Goal: Task Accomplishment & Management: Use online tool/utility

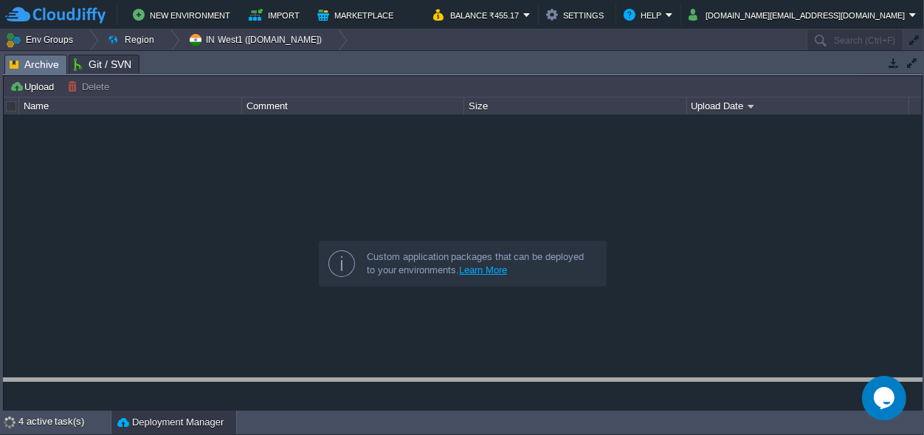
drag, startPoint x: 430, startPoint y: 56, endPoint x: 394, endPoint y: 378, distance: 323.7
click at [410, 383] on body "New Environment Import Marketplace Bonus ₹0.00 Upgrade Account Balance ₹455.17 …" at bounding box center [462, 217] width 924 height 435
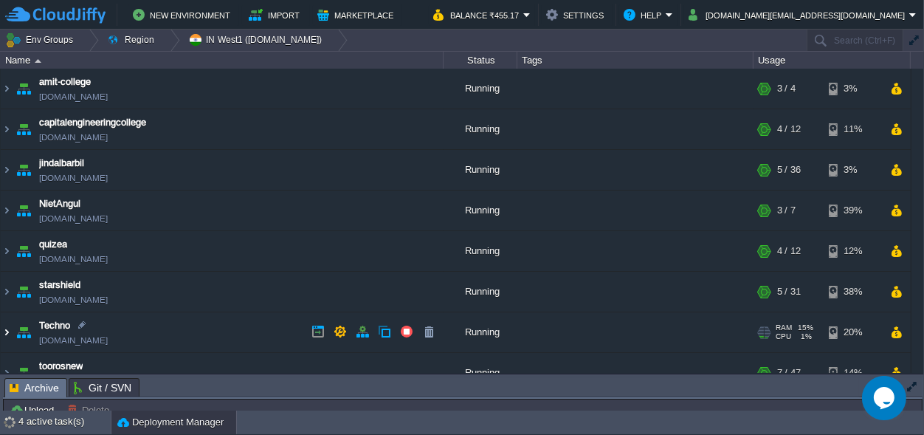
click at [4, 333] on img at bounding box center [7, 332] width 12 height 40
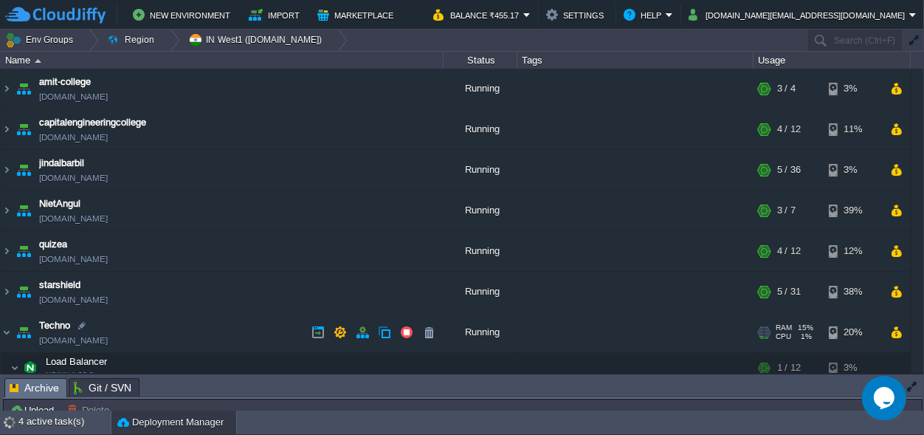
scroll to position [69, 0]
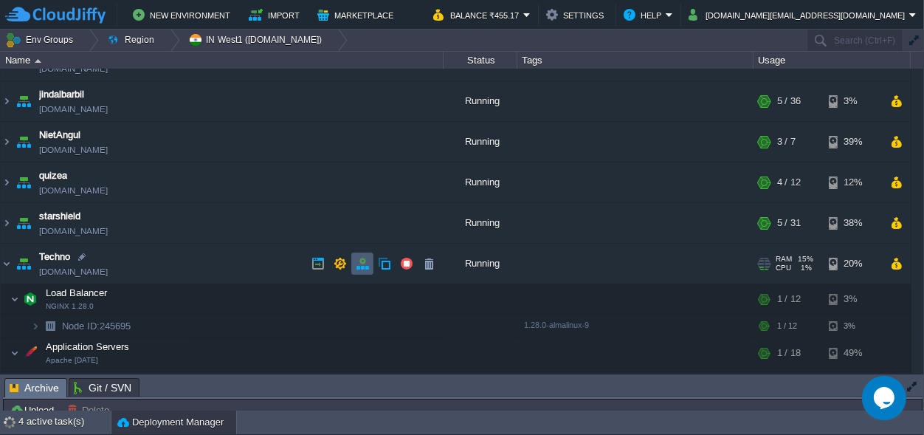
click at [356, 262] on button "button" at bounding box center [362, 263] width 13 height 13
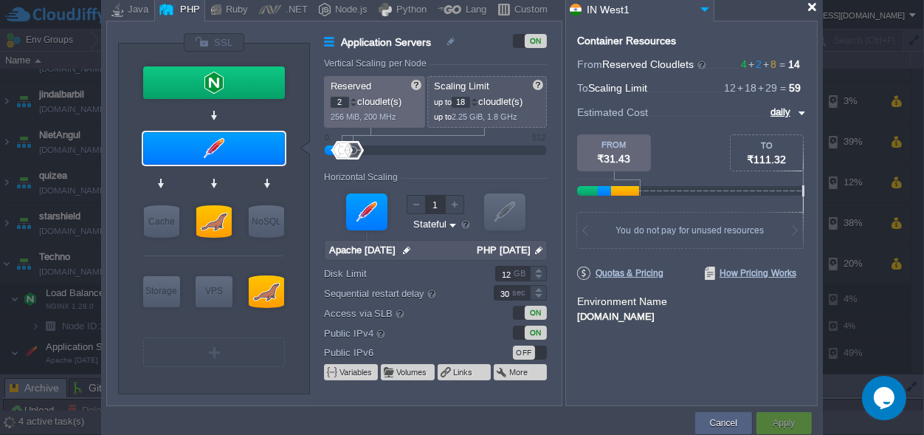
click at [815, 7] on div at bounding box center [811, 6] width 11 height 11
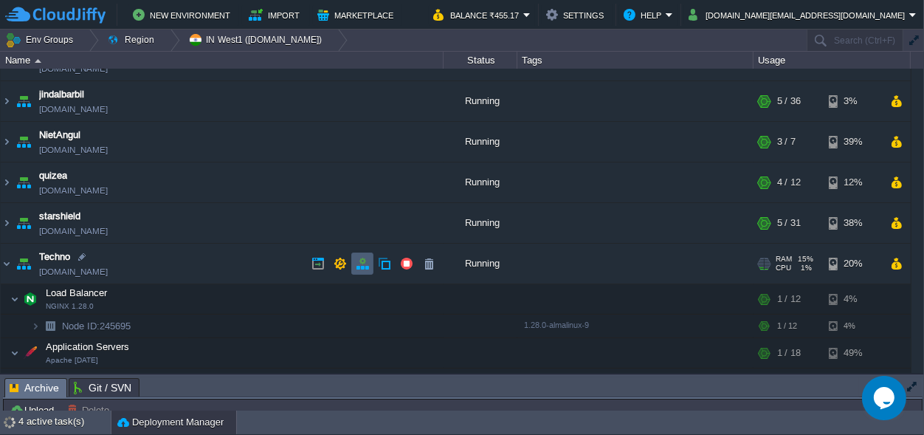
click at [357, 264] on button "button" at bounding box center [362, 263] width 13 height 13
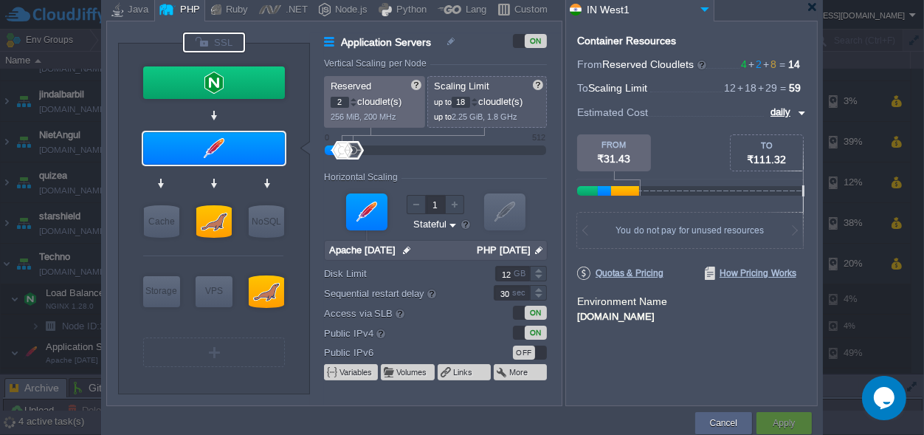
click at [201, 37] on div at bounding box center [214, 42] width 62 height 20
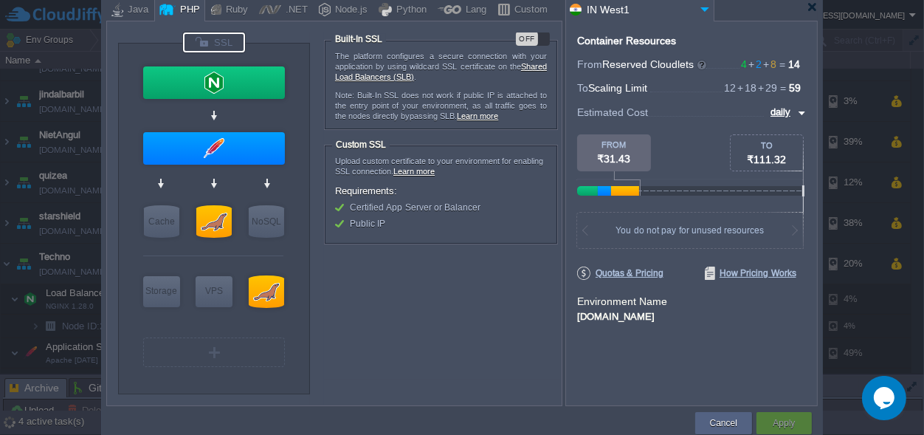
click at [536, 35] on div "OFF" at bounding box center [527, 39] width 22 height 14
click at [478, 328] on form "The platform configures a secure connection with your application by using wild…" at bounding box center [442, 205] width 237 height 347
click at [791, 419] on button "Apply" at bounding box center [784, 422] width 22 height 15
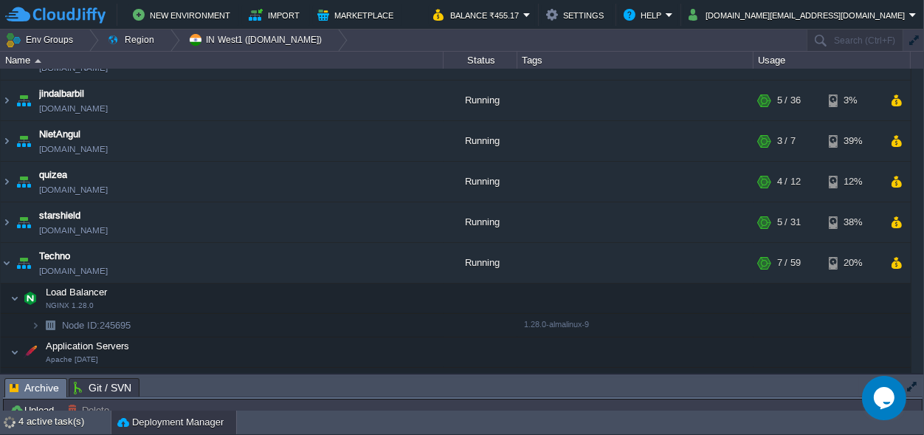
scroll to position [61, 0]
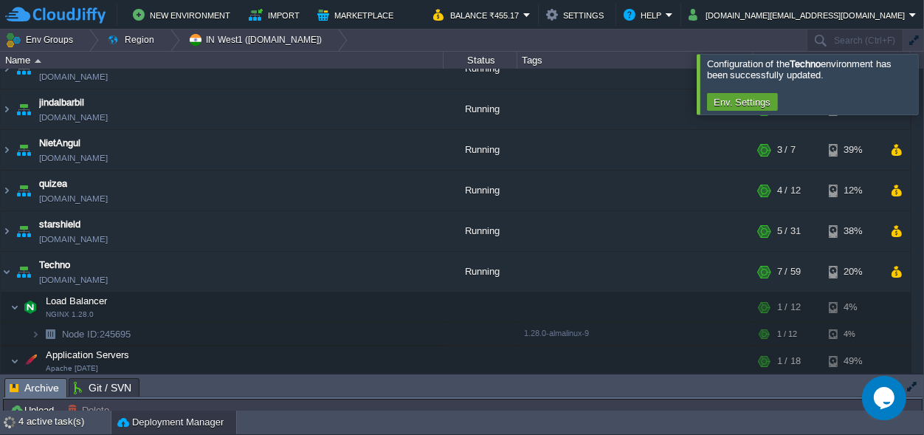
click at [923, 82] on div at bounding box center [941, 84] width 0 height 60
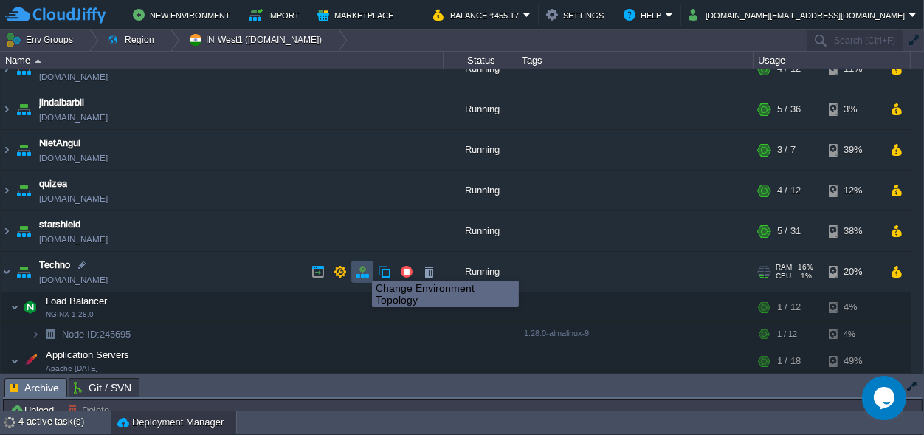
click at [361, 267] on button "button" at bounding box center [362, 271] width 13 height 13
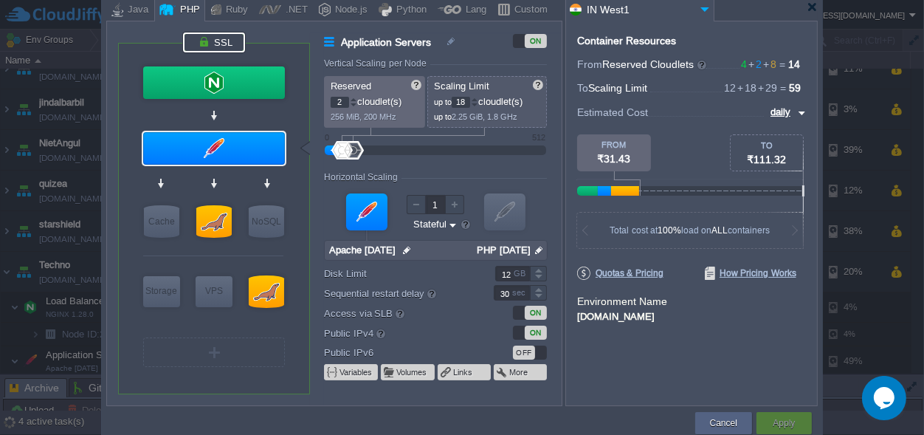
click at [224, 40] on div at bounding box center [214, 42] width 62 height 20
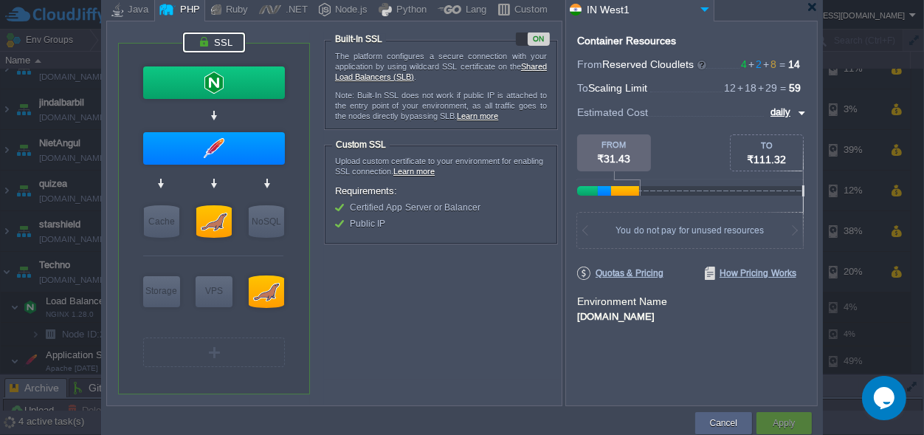
click at [411, 170] on link "Learn more" at bounding box center [413, 171] width 41 height 9
click at [516, 97] on p "Note: Built-In SSL does not work if public IP is attached to the entry point of…" at bounding box center [441, 105] width 212 height 31
click at [843, 386] on div at bounding box center [462, 220] width 924 height 440
click at [812, 7] on div at bounding box center [811, 6] width 11 height 11
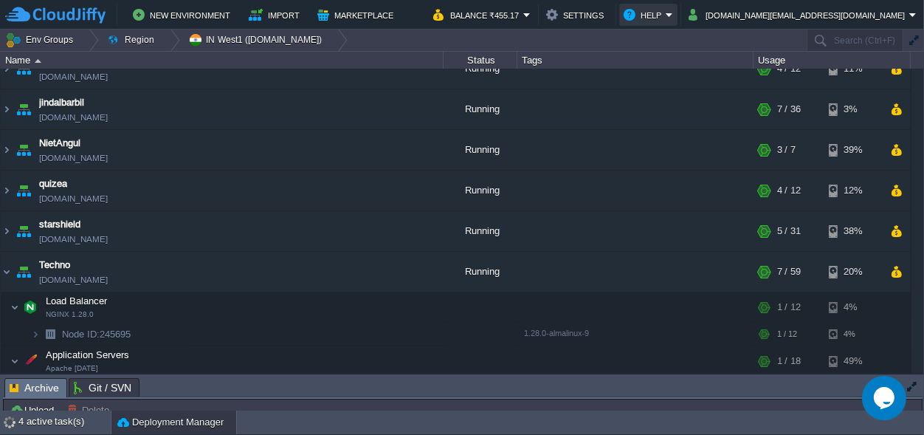
click at [666, 19] on button "Help" at bounding box center [644, 15] width 42 height 18
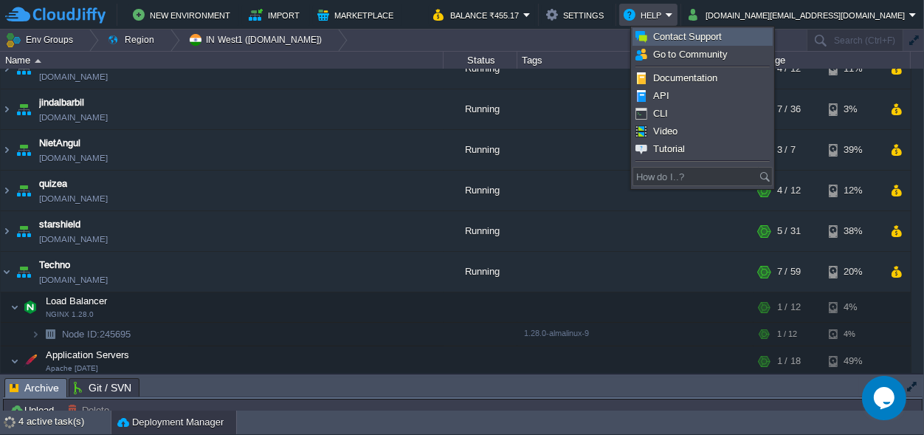
click at [683, 33] on span "Contact Support" at bounding box center [687, 36] width 69 height 11
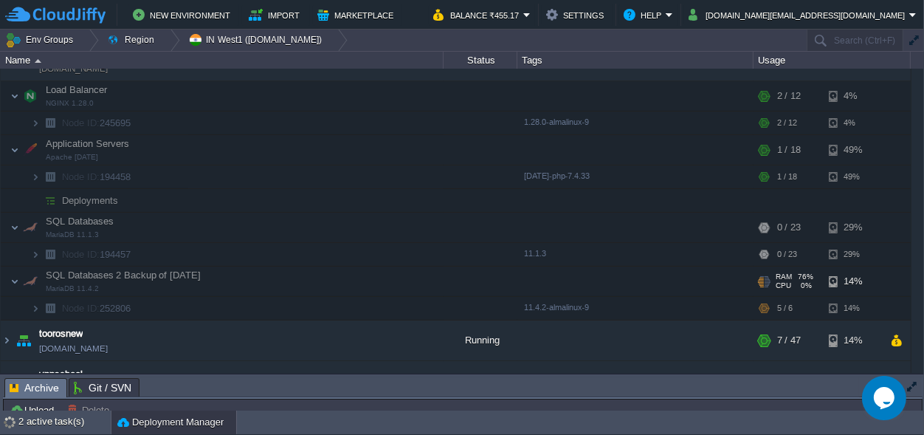
scroll to position [0, 0]
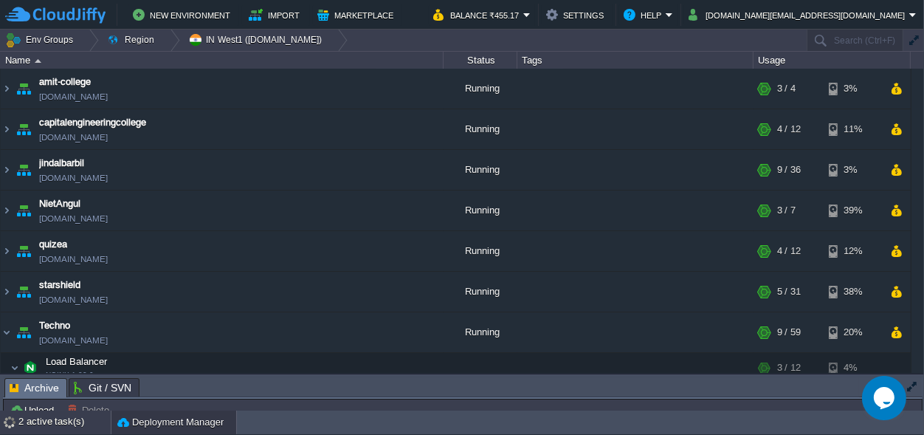
click at [48, 424] on div "2 active task(s)" at bounding box center [64, 422] width 92 height 24
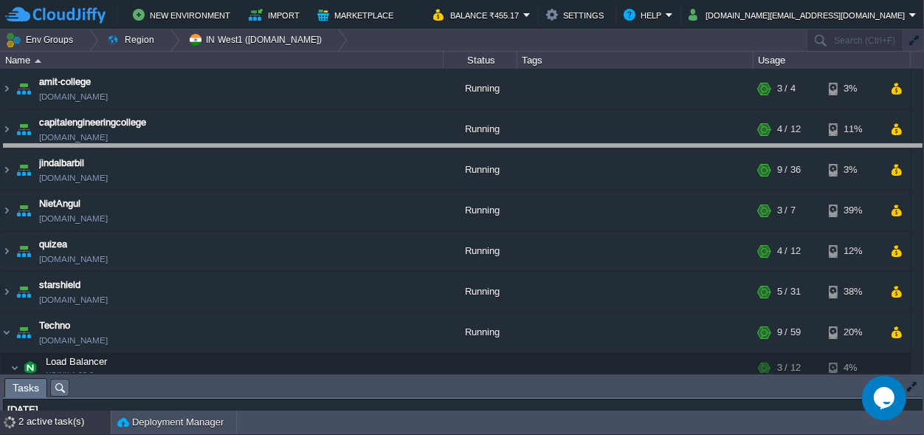
drag, startPoint x: 155, startPoint y: 381, endPoint x: 164, endPoint y: 59, distance: 322.6
click at [164, 60] on body "New Environment Import Marketplace Bonus ₹0.00 Upgrade Account Balance ₹455.17 …" at bounding box center [462, 217] width 924 height 435
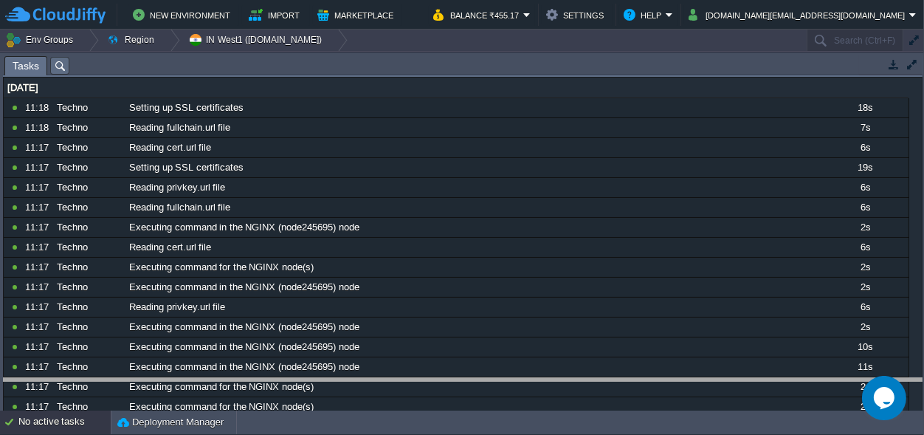
drag, startPoint x: 720, startPoint y: 69, endPoint x: 372, endPoint y: 449, distance: 515.4
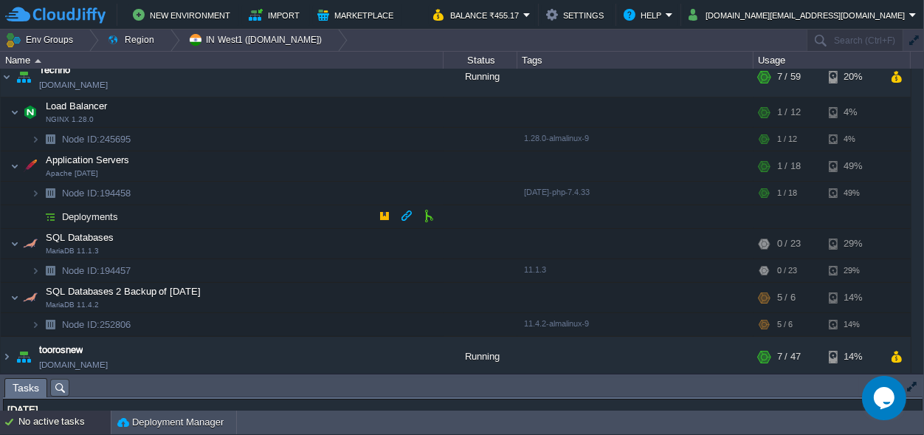
scroll to position [276, 0]
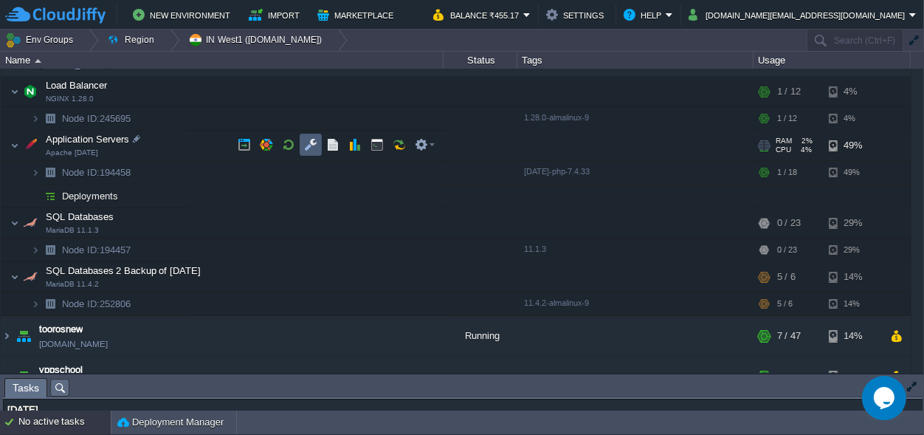
click at [311, 147] on button "button" at bounding box center [310, 144] width 13 height 13
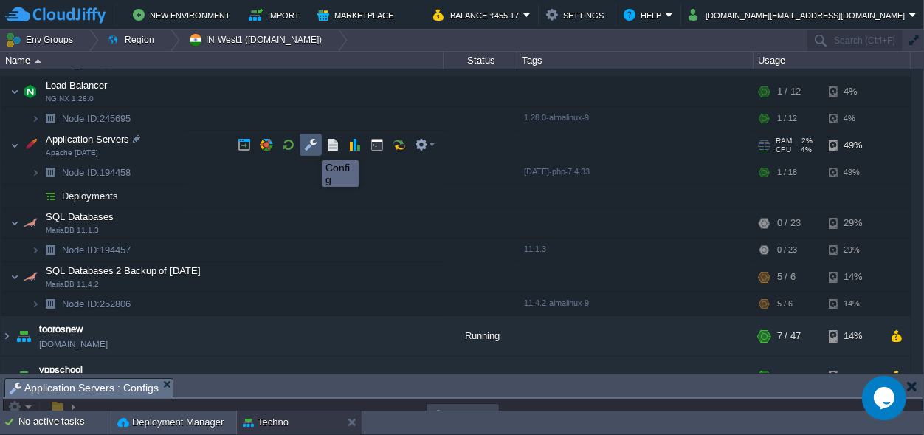
scroll to position [1, 0]
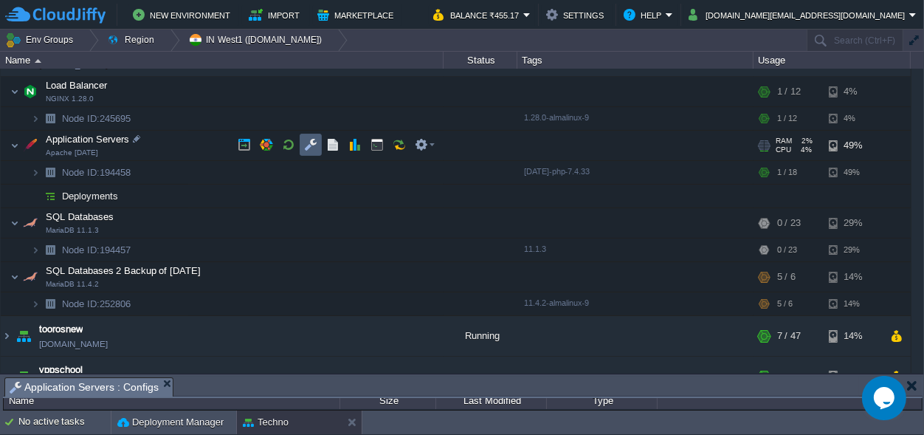
click at [311, 147] on button "button" at bounding box center [310, 144] width 13 height 13
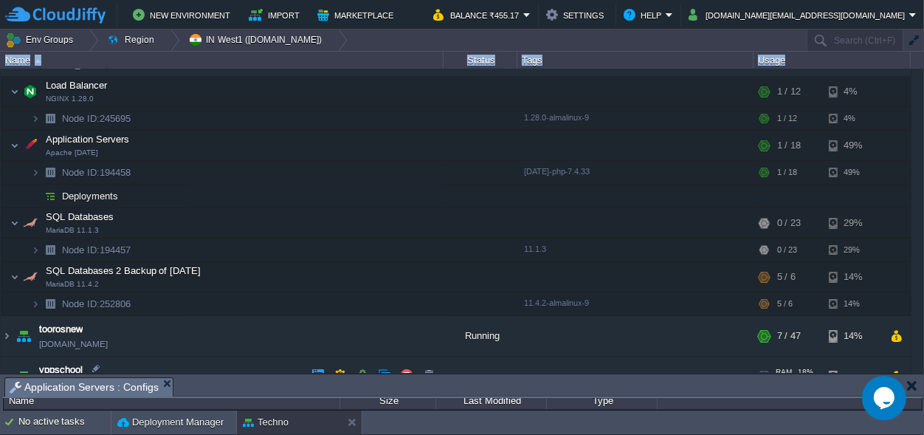
drag, startPoint x: 430, startPoint y: 361, endPoint x: 303, endPoint y: 15, distance: 367.9
click at [307, 364] on div at bounding box center [373, 375] width 133 height 22
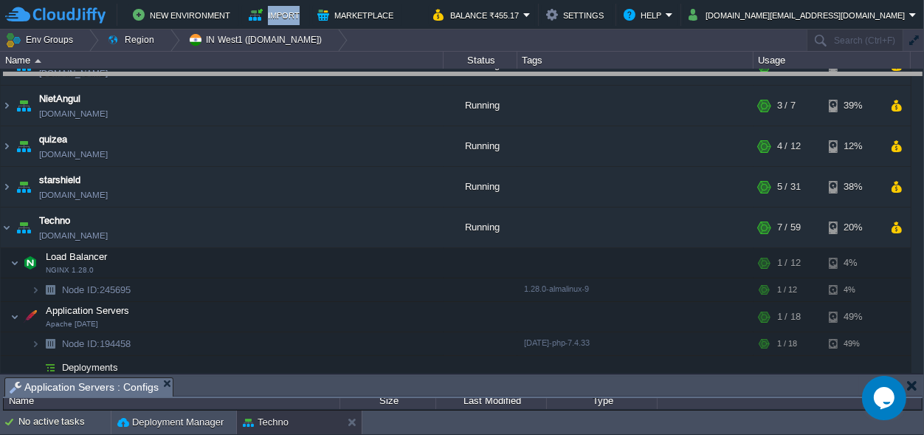
drag, startPoint x: 531, startPoint y: 389, endPoint x: 410, endPoint y: -58, distance: 462.3
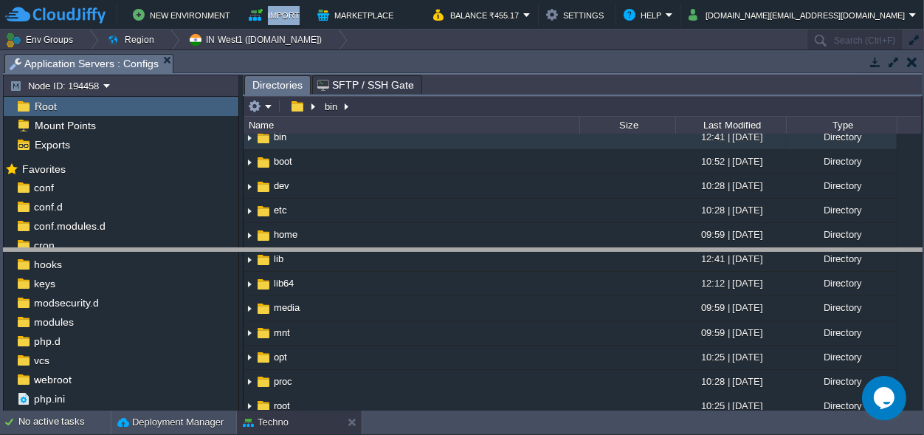
drag, startPoint x: 407, startPoint y: 62, endPoint x: 460, endPoint y: 256, distance: 201.2
click at [460, 256] on body "New Environment Import Marketplace Bonus ₹0.00 Upgrade Account Balance ₹455.17 …" at bounding box center [462, 217] width 924 height 435
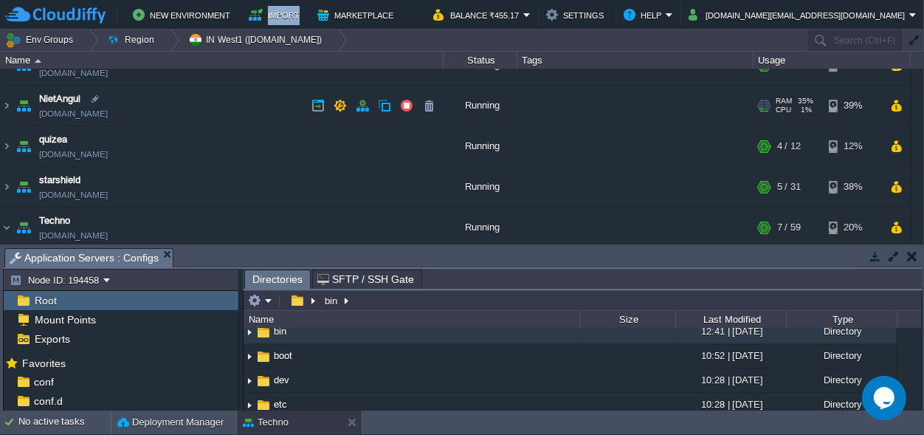
click at [228, 118] on td "NietAngul [DOMAIN_NAME]" at bounding box center [222, 106] width 443 height 41
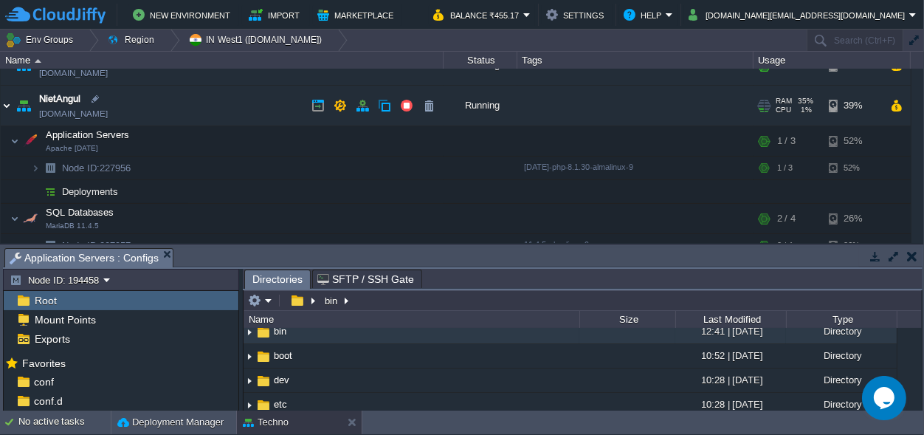
click at [3, 108] on img at bounding box center [7, 106] width 12 height 40
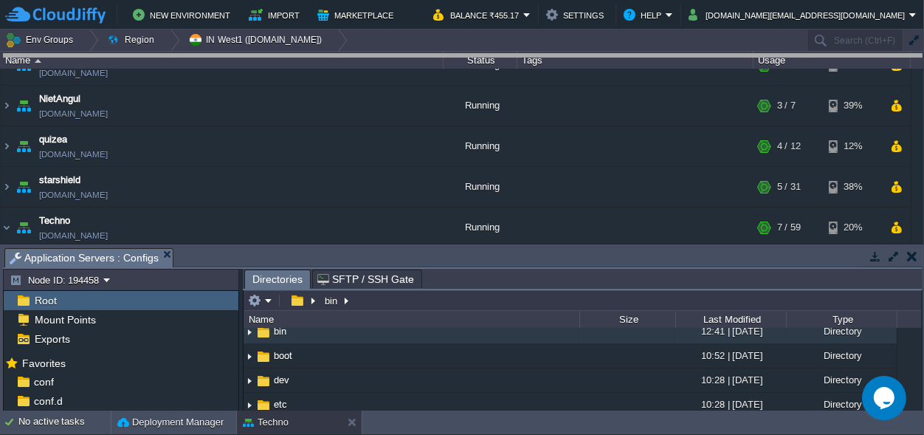
drag, startPoint x: 370, startPoint y: 242, endPoint x: 255, endPoint y: 10, distance: 258.4
click at [289, 21] on body "New Environment Import Marketplace Bonus ₹0.00 Upgrade Account Balance ₹455.17 …" at bounding box center [462, 217] width 924 height 435
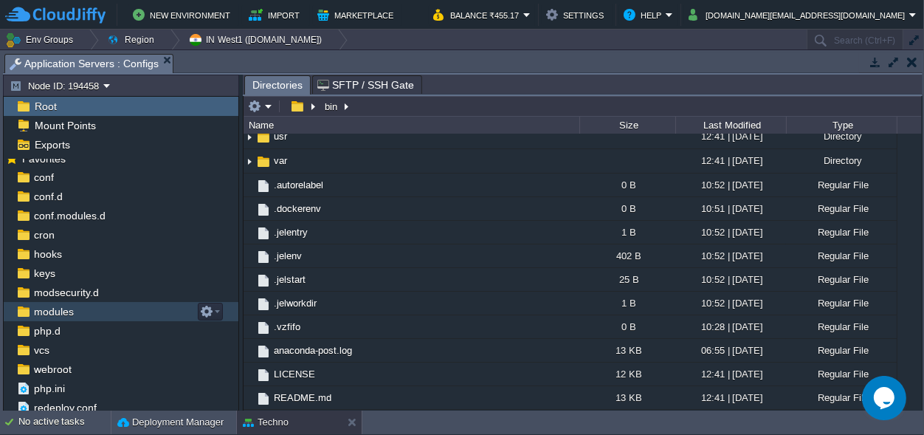
scroll to position [13, 0]
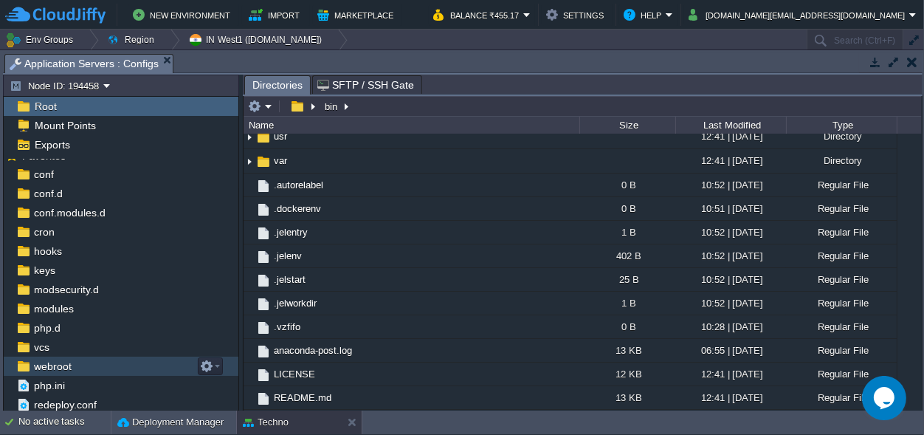
click at [86, 360] on div "webroot" at bounding box center [121, 365] width 235 height 19
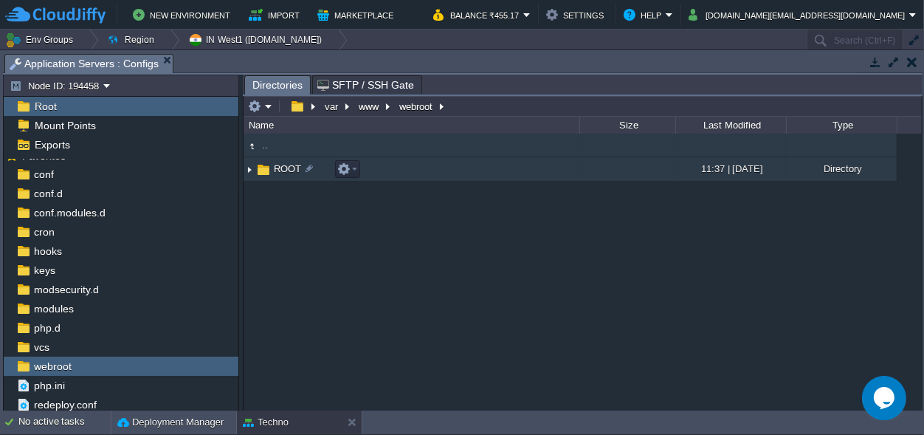
click at [285, 167] on span "ROOT" at bounding box center [288, 168] width 32 height 13
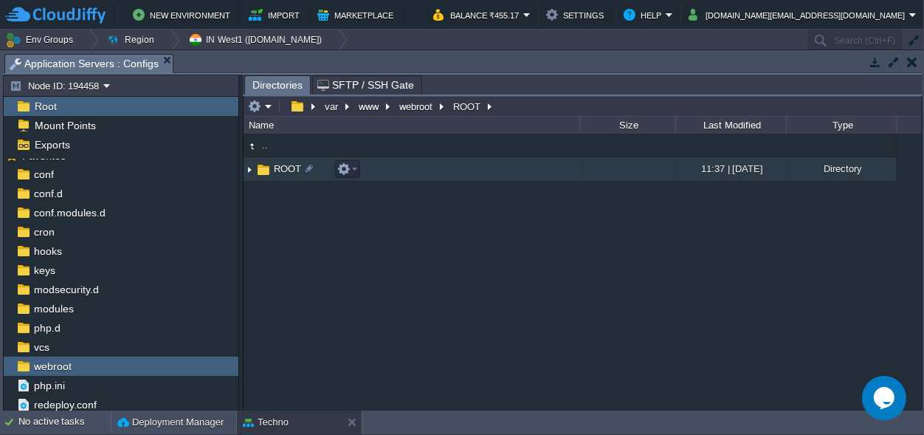
click at [285, 167] on span "ROOT" at bounding box center [288, 168] width 32 height 13
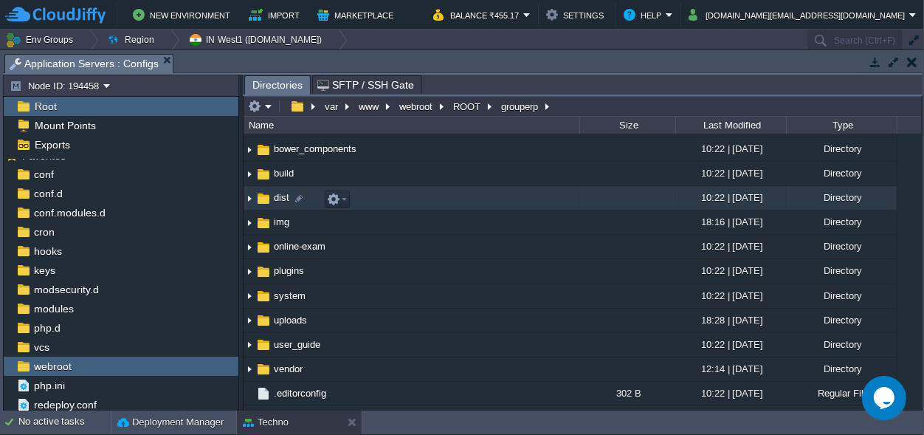
scroll to position [0, 0]
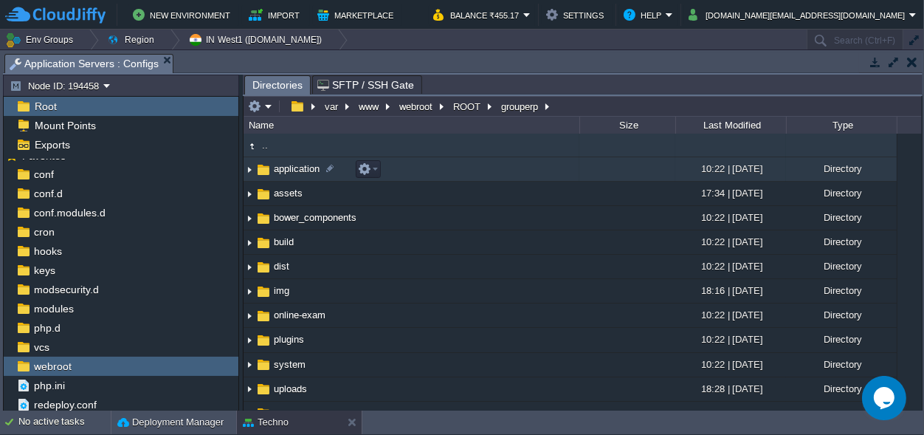
click at [305, 165] on span "application" at bounding box center [297, 168] width 50 height 13
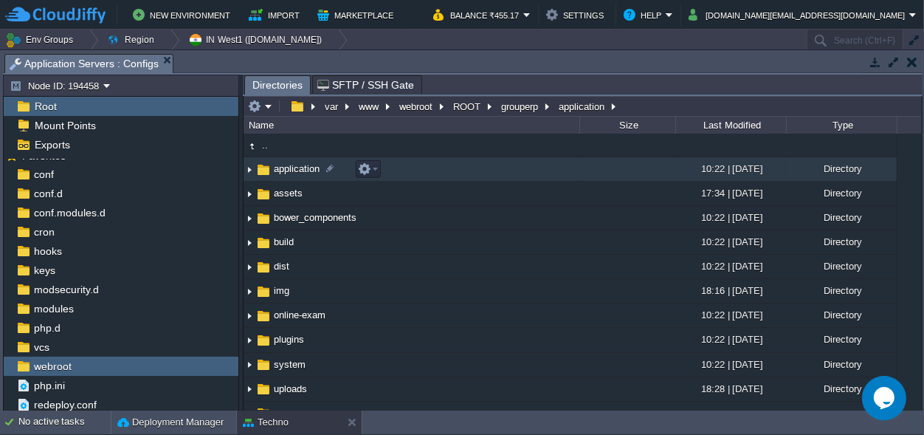
click at [305, 165] on span "application" at bounding box center [297, 168] width 50 height 13
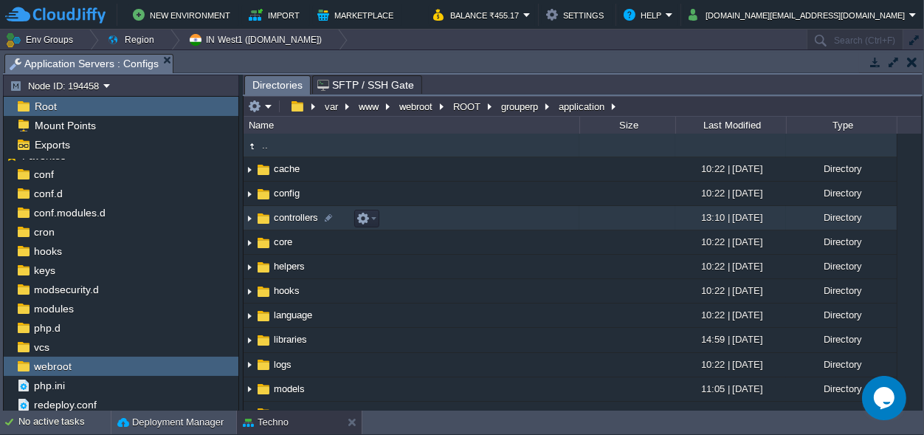
click at [275, 213] on span "controllers" at bounding box center [296, 217] width 49 height 13
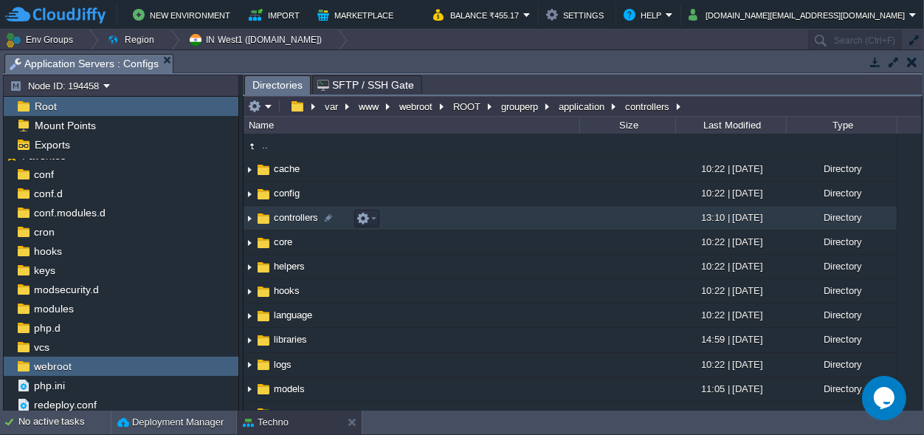
click at [275, 213] on span "controllers" at bounding box center [296, 217] width 49 height 13
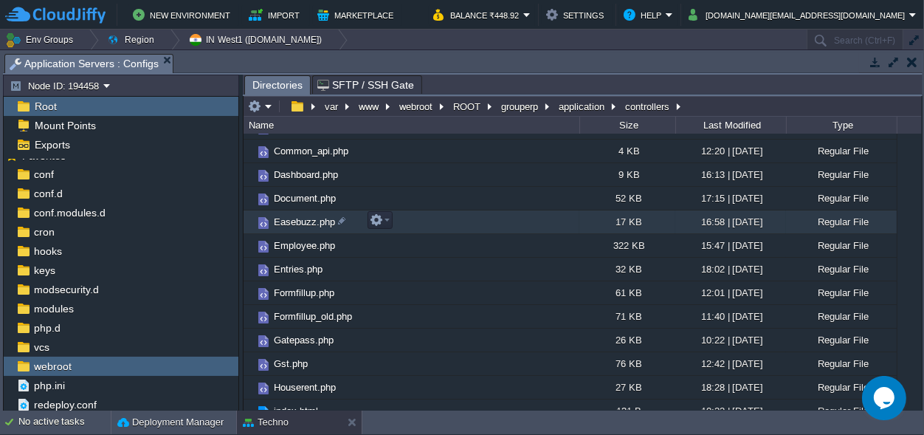
scroll to position [207, 0]
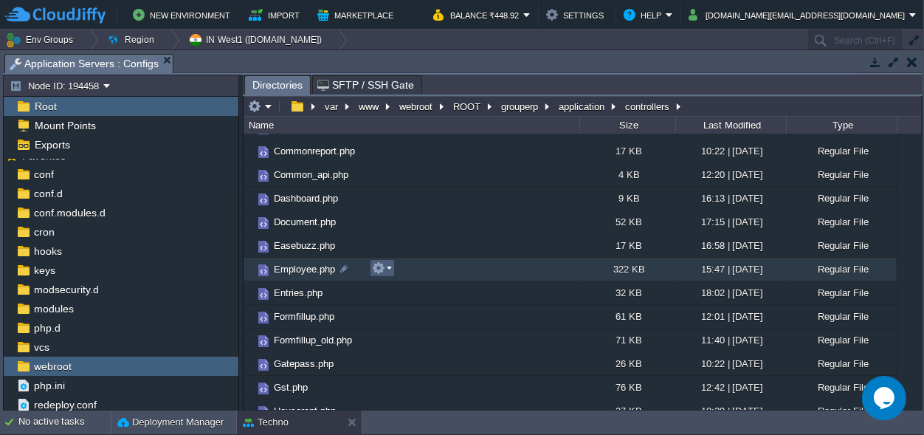
click at [389, 265] on em at bounding box center [382, 267] width 20 height 13
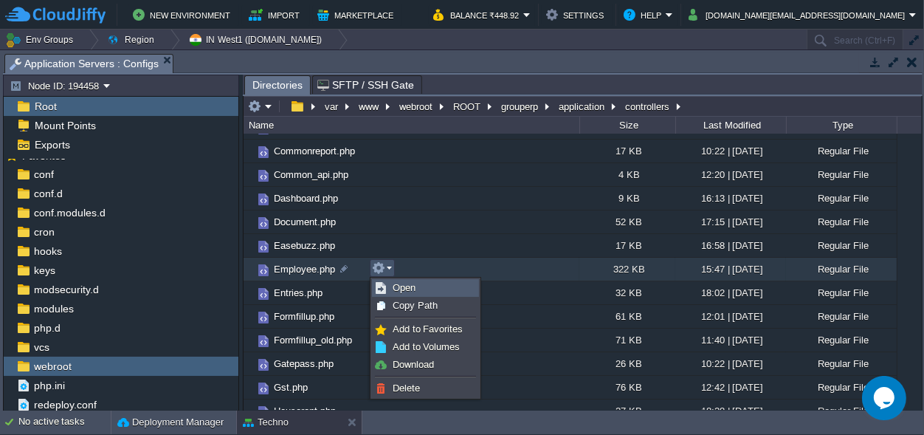
click at [418, 281] on link "Open" at bounding box center [426, 288] width 106 height 16
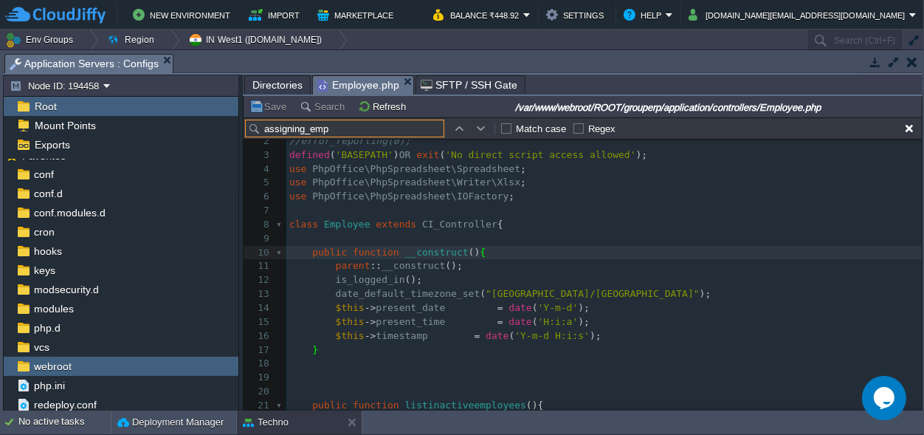
scroll to position [86650, 0]
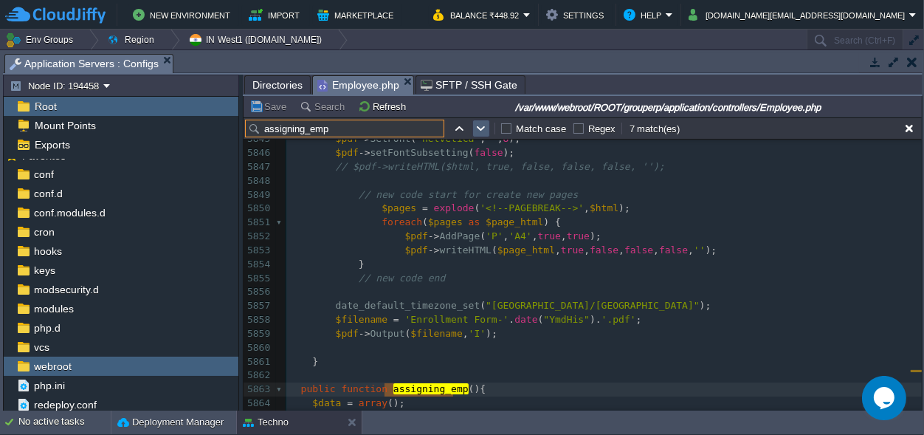
type input "assigning_emp"
click at [490, 132] on table at bounding box center [481, 129] width 22 height 18
type textarea "assigning_emp"
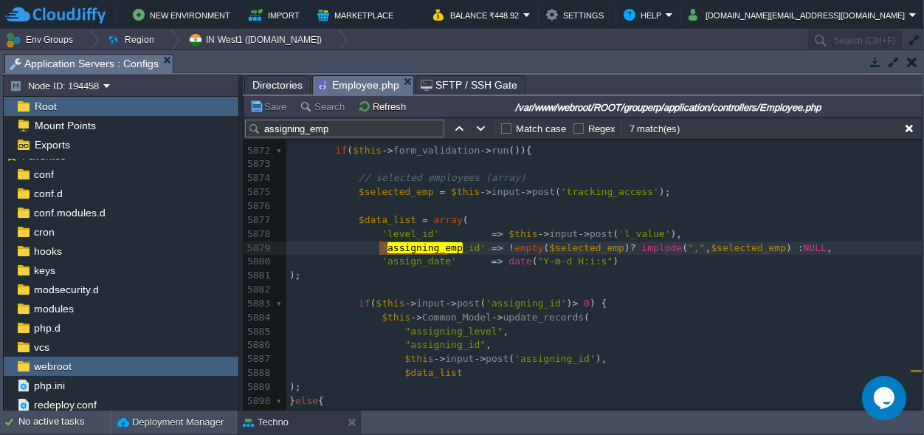
scroll to position [0, 0]
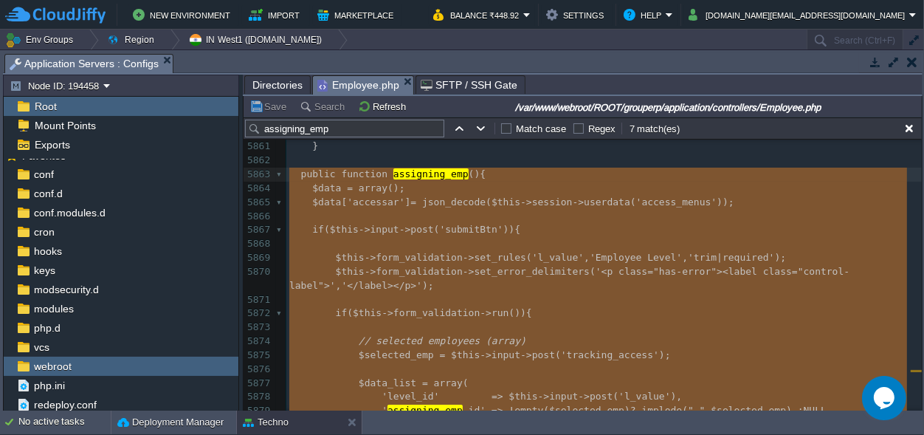
drag, startPoint x: 307, startPoint y: 328, endPoint x: 289, endPoint y: 173, distance: 155.3
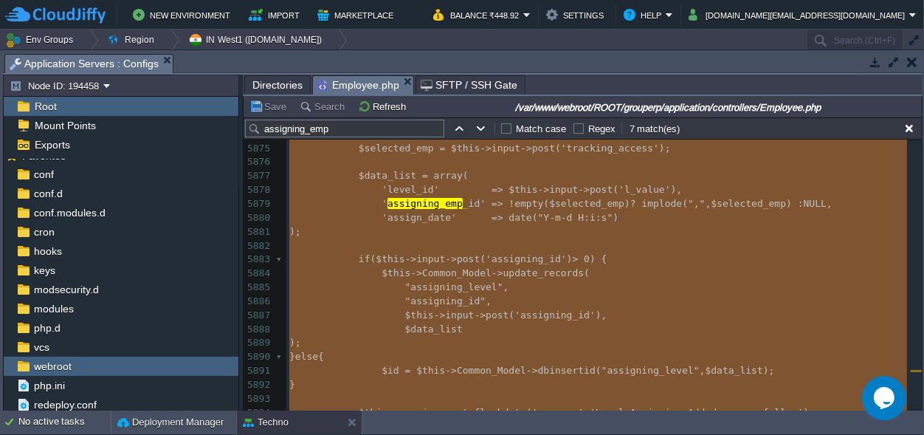
type textarea "-"
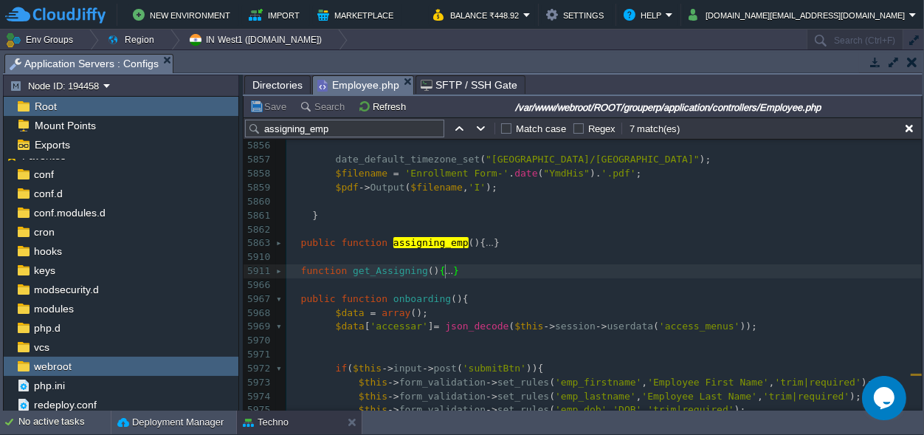
scroll to position [0, 5]
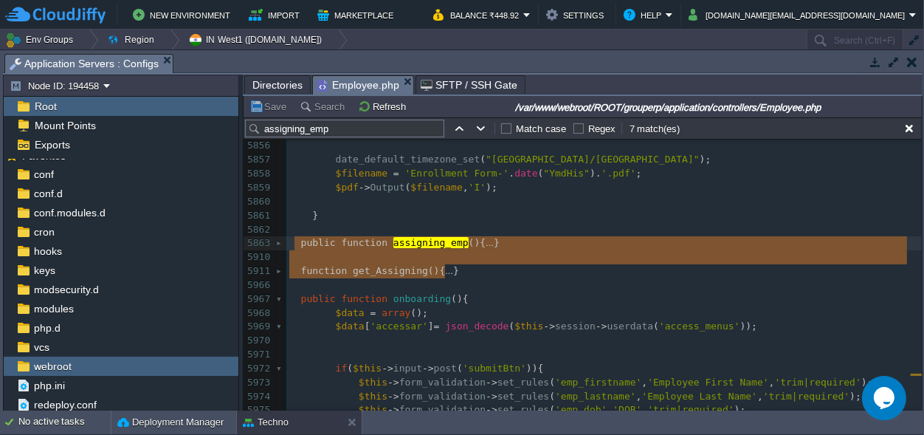
drag, startPoint x: 471, startPoint y: 274, endPoint x: 296, endPoint y: 241, distance: 178.6
type textarea "public function assigning_emp(){ $data = array(); $data['accessar'] = json_deco…"
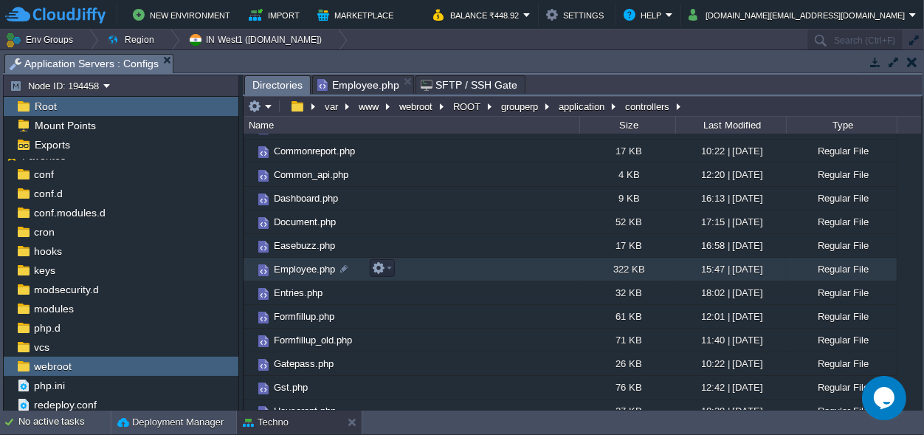
click at [277, 82] on span "Directories" at bounding box center [277, 85] width 50 height 18
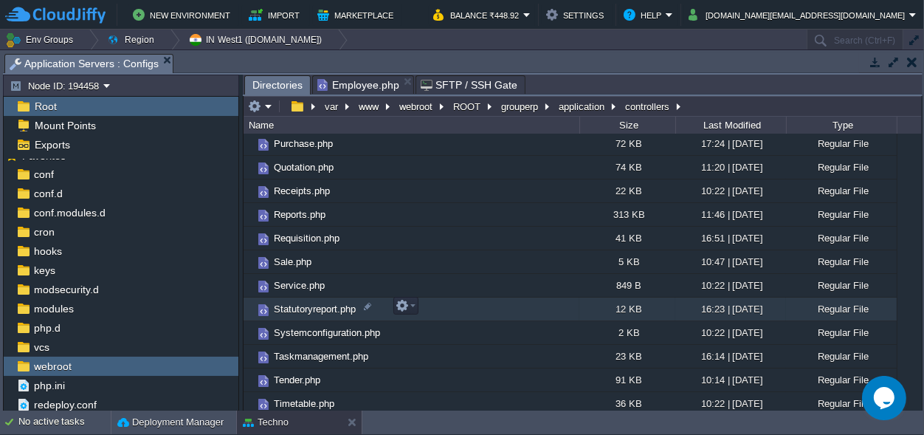
scroll to position [972, 0]
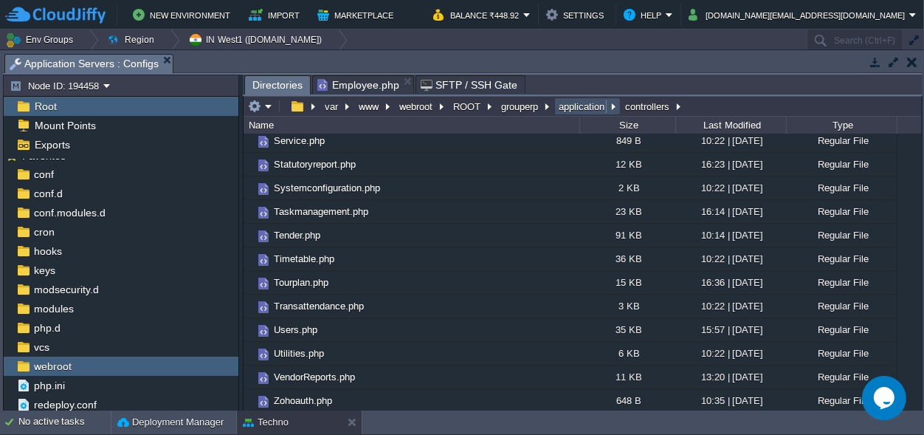
click at [570, 102] on button "application" at bounding box center [582, 106] width 52 height 13
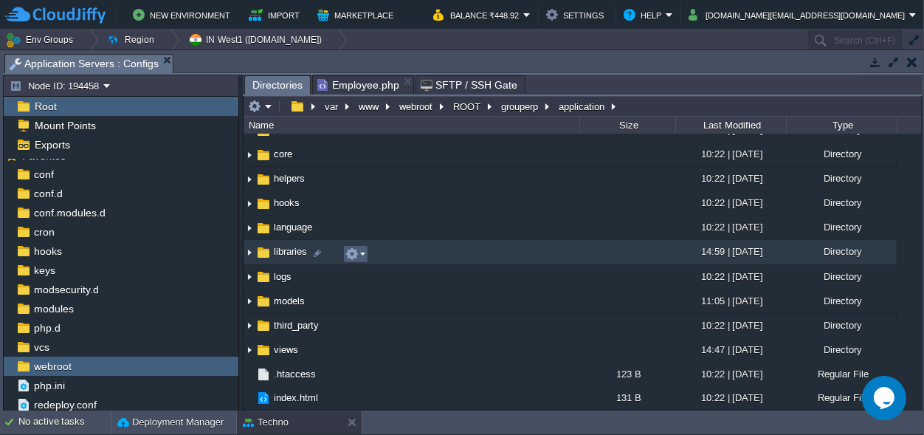
scroll to position [90, 0]
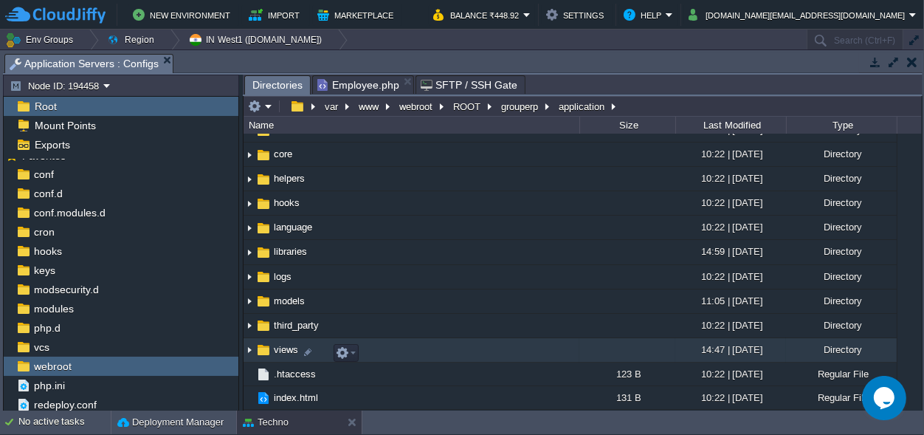
click at [284, 346] on span "views" at bounding box center [286, 349] width 29 height 13
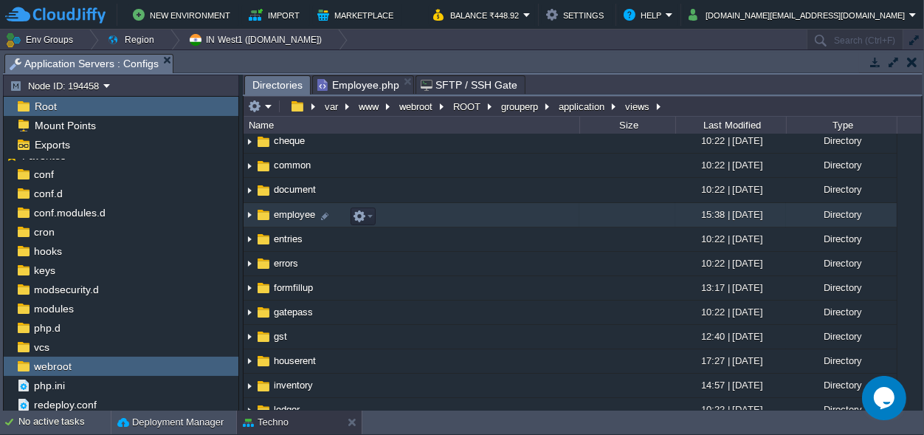
scroll to position [149, 0]
click at [291, 215] on span "employee" at bounding box center [295, 215] width 46 height 13
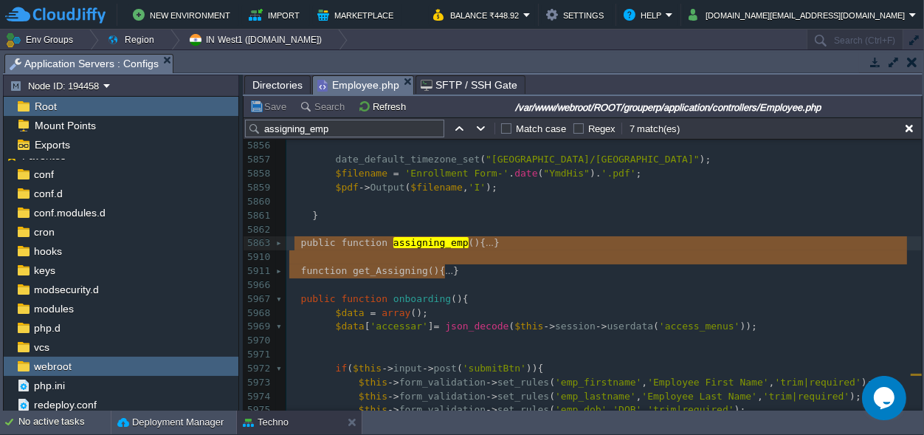
scroll to position [86796, 0]
click at [345, 82] on span "Employee.php" at bounding box center [358, 85] width 82 height 18
click at [282, 84] on span "Directories" at bounding box center [277, 85] width 50 height 18
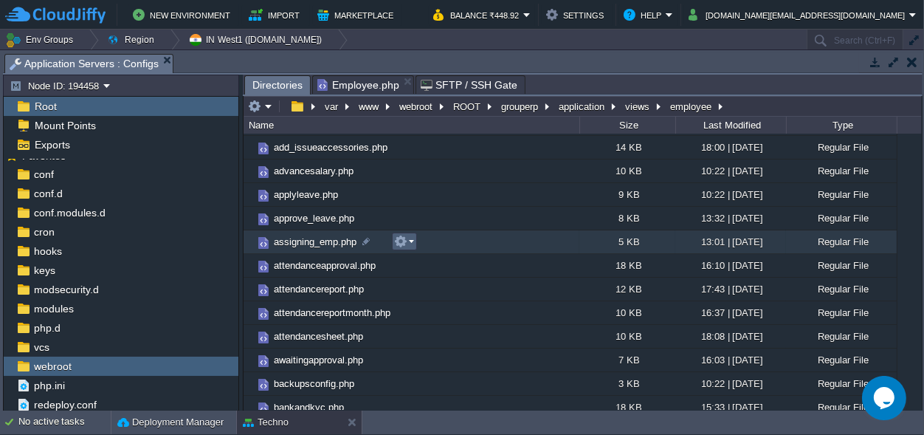
click at [405, 241] on button "button" at bounding box center [400, 241] width 13 height 13
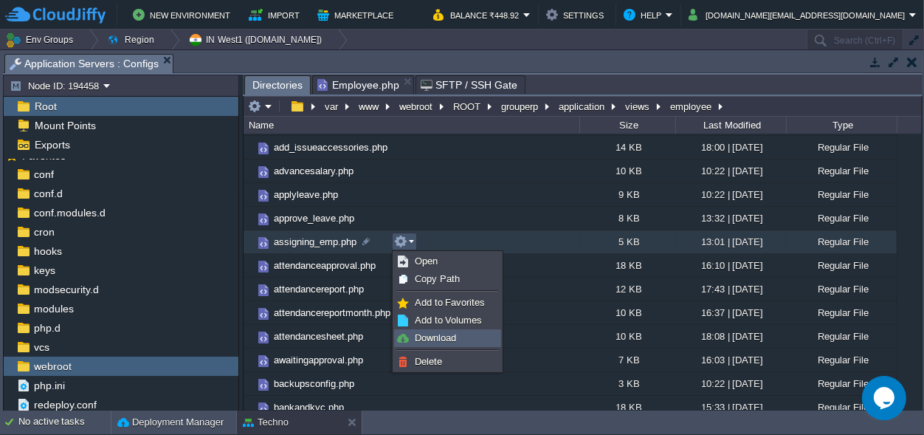
click at [454, 339] on span "Download" at bounding box center [435, 337] width 41 height 11
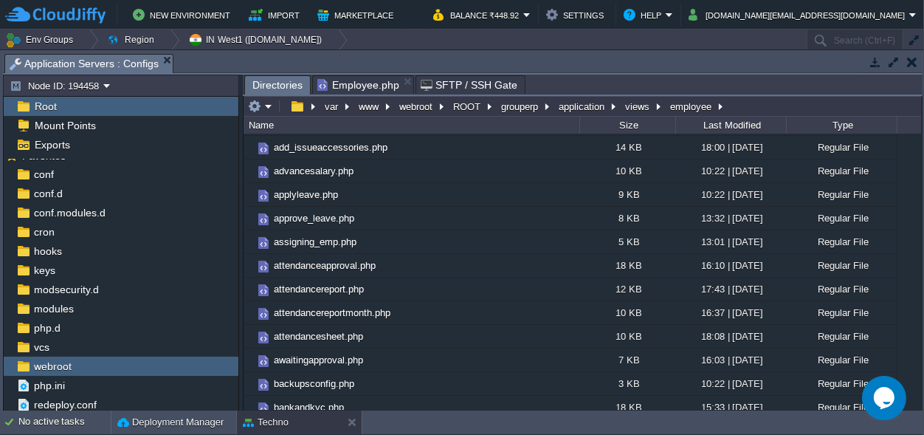
click at [416, 19] on td "New Environment Import Marketplace" at bounding box center [210, 15] width 411 height 22
